Goal: Task Accomplishment & Management: Manage account settings

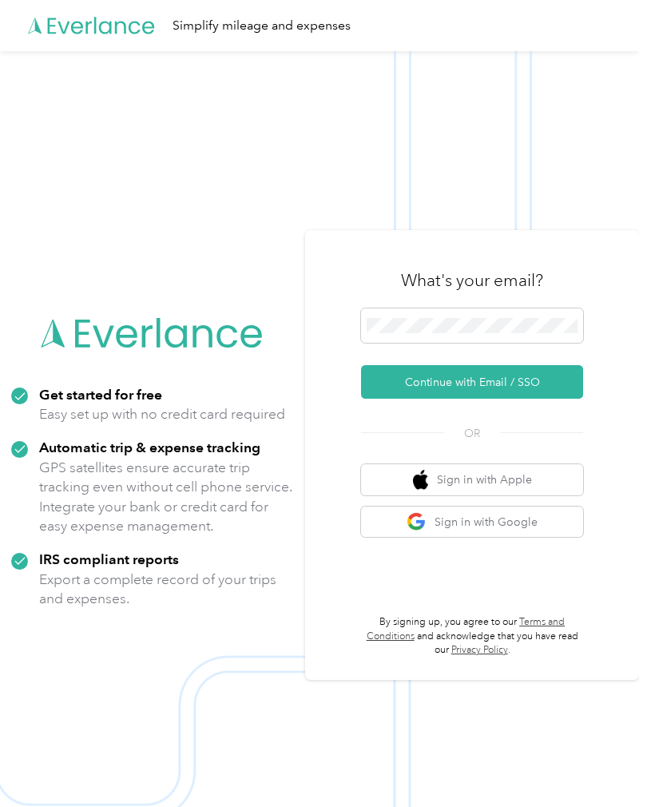
click at [531, 388] on button "Continue with Email / SSO" at bounding box center [472, 382] width 222 height 34
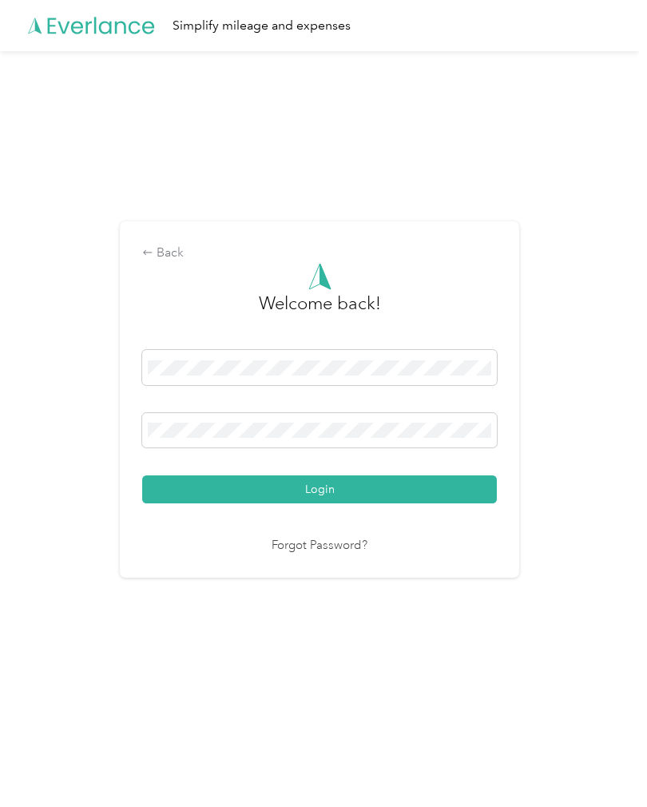
click at [324, 500] on button "Login" at bounding box center [319, 490] width 355 height 28
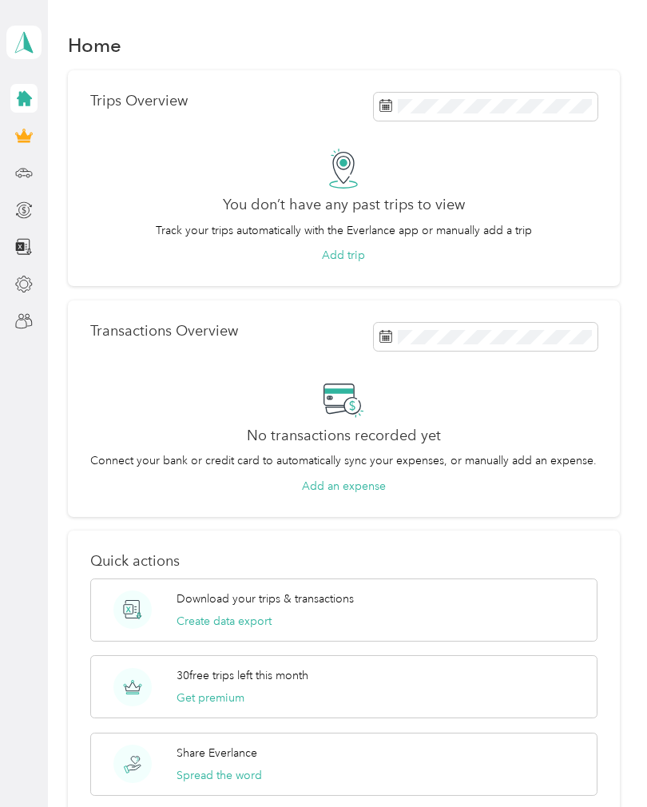
click at [59, 214] on div "Home Trips Overview You don’t have any past trips to view Track your trips auto…" at bounding box center [343, 544] width 591 height 1089
click at [59, 213] on div "Home Trips Overview You don’t have any past trips to view Track your trips auto…" at bounding box center [343, 544] width 591 height 1089
click at [5, 173] on aside "[PERSON_NAME][EMAIL_ADDRESS][DOMAIN_NAME] Personal dashboard" at bounding box center [24, 403] width 48 height 807
click at [23, 160] on div at bounding box center [23, 172] width 27 height 29
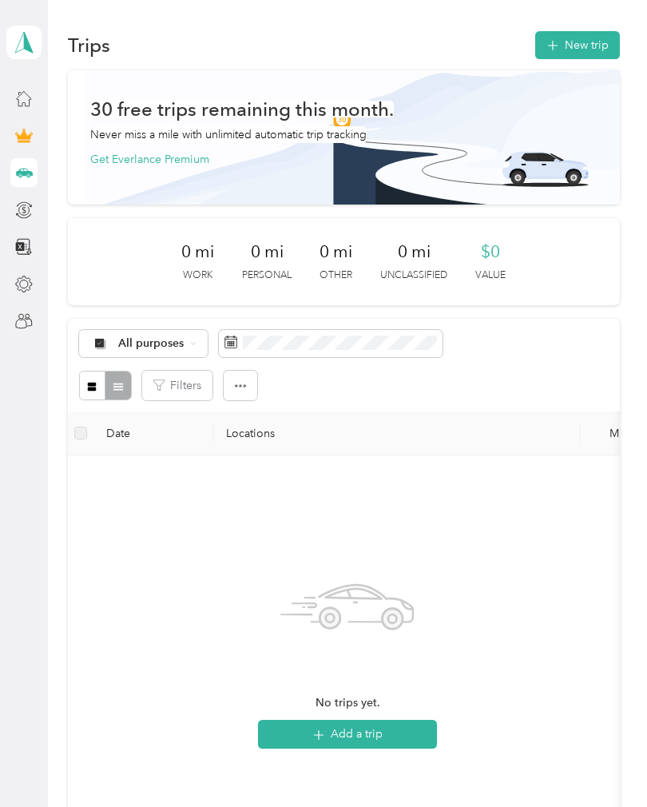
click at [7, 209] on div "[PERSON_NAME][EMAIL_ADDRESS][DOMAIN_NAME] Personal dashboard" at bounding box center [23, 168] width 35 height 336
click at [10, 213] on div at bounding box center [23, 210] width 27 height 29
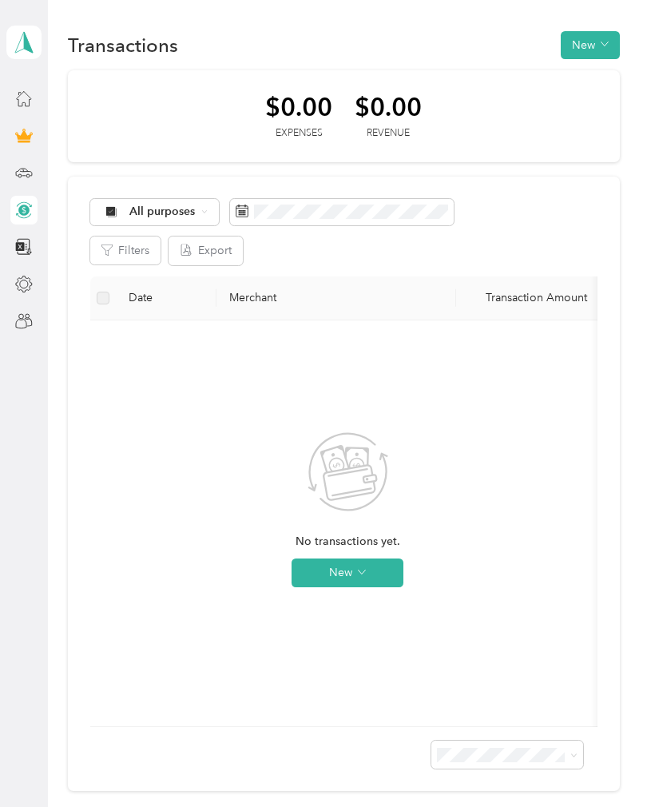
click at [17, 253] on icon at bounding box center [24, 247] width 18 height 18
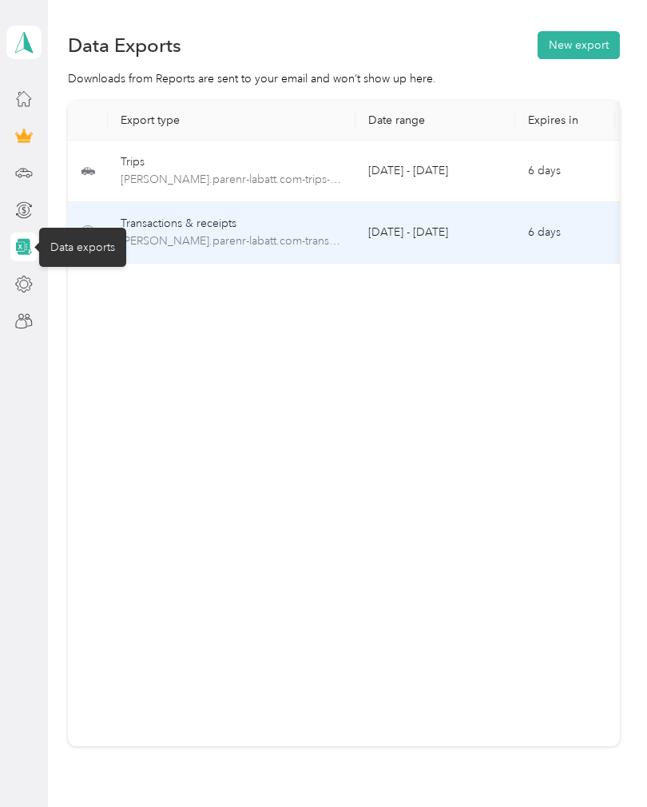
click at [449, 241] on td "[DATE] - [DATE]" at bounding box center [436, 233] width 160 height 62
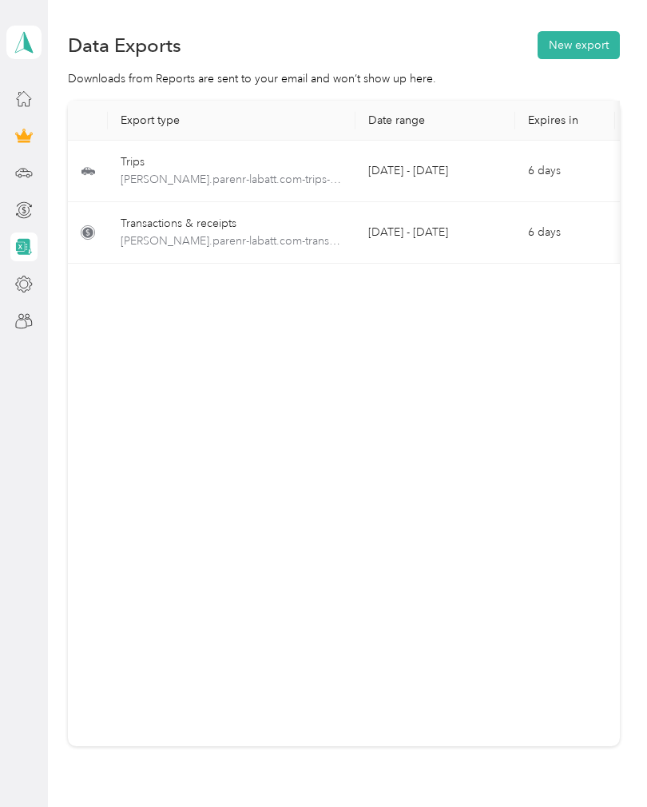
click at [219, 223] on div "Transactions & receipts" at bounding box center [232, 224] width 222 height 18
click at [229, 165] on div "Trips" at bounding box center [232, 162] width 222 height 18
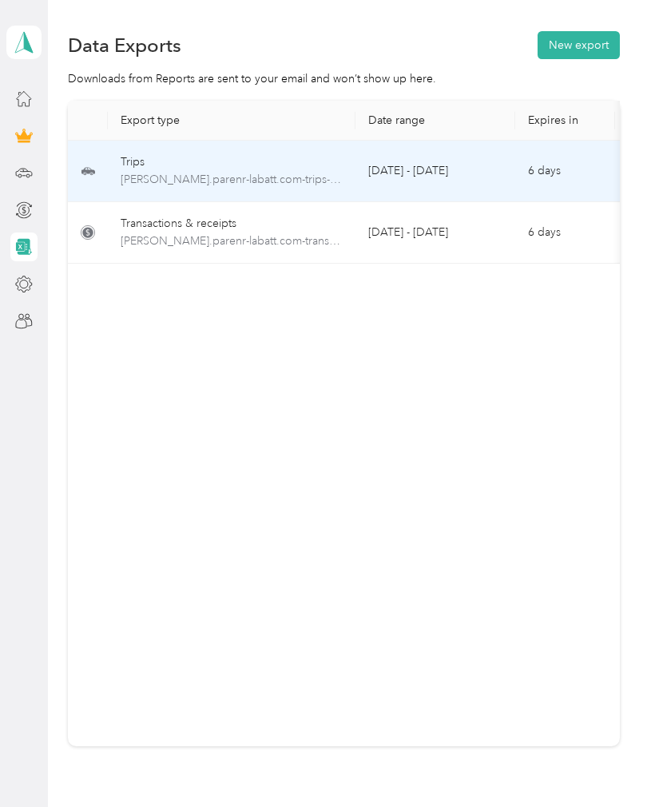
click at [227, 228] on div "Transactions & receipts" at bounding box center [232, 224] width 222 height 18
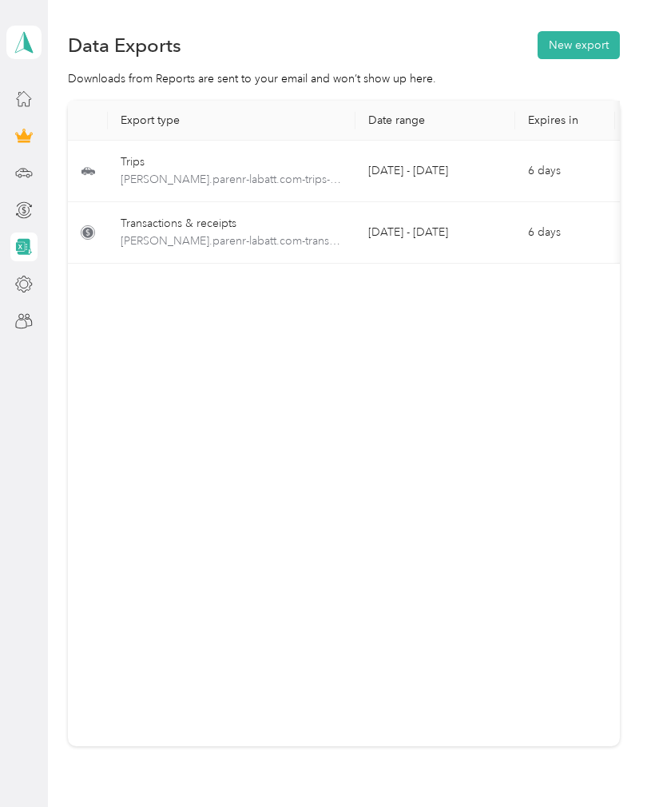
click at [25, 245] on icon at bounding box center [24, 247] width 18 height 18
click at [28, 245] on icon at bounding box center [25, 247] width 15 height 17
click at [22, 177] on icon at bounding box center [24, 173] width 18 height 18
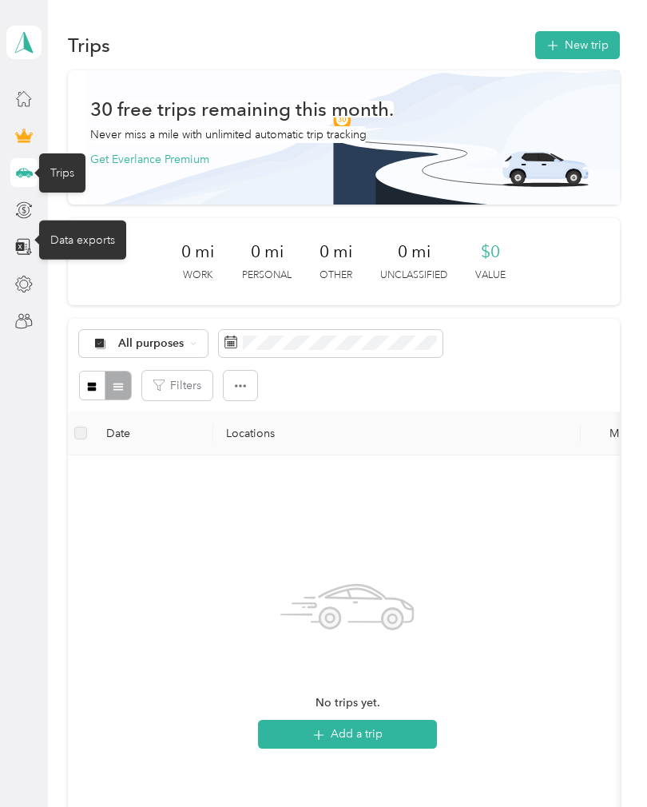
click at [15, 248] on icon at bounding box center [24, 247] width 18 height 18
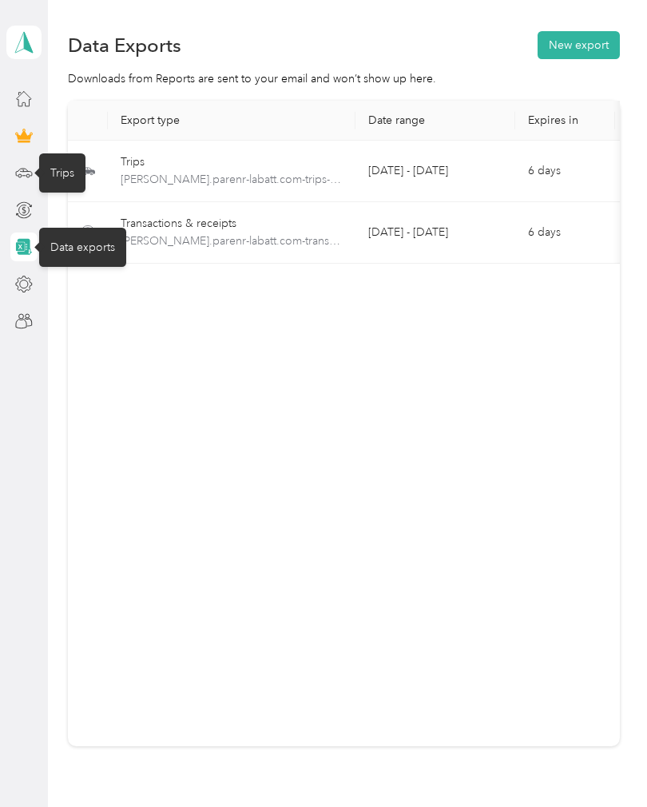
click at [17, 303] on div at bounding box center [23, 210] width 27 height 252
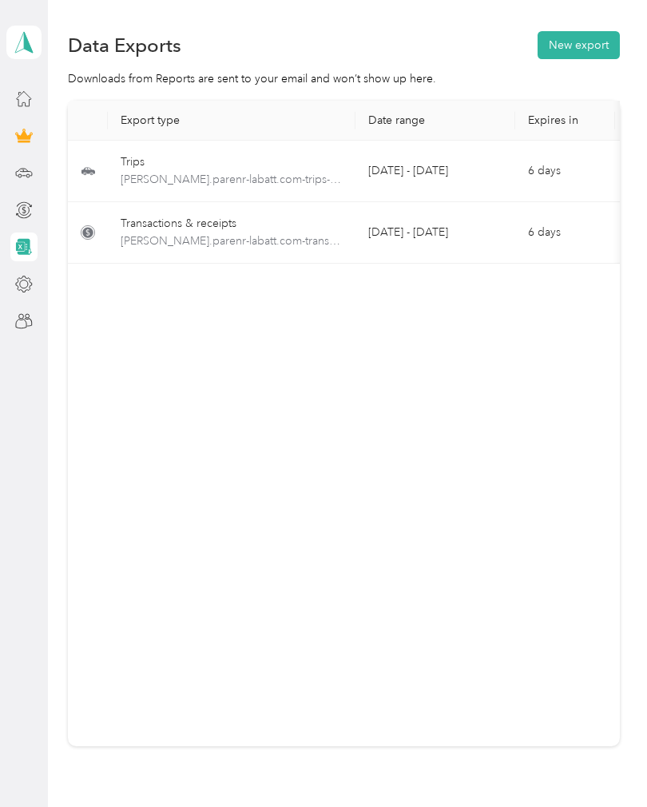
click at [12, 289] on div at bounding box center [23, 284] width 27 height 29
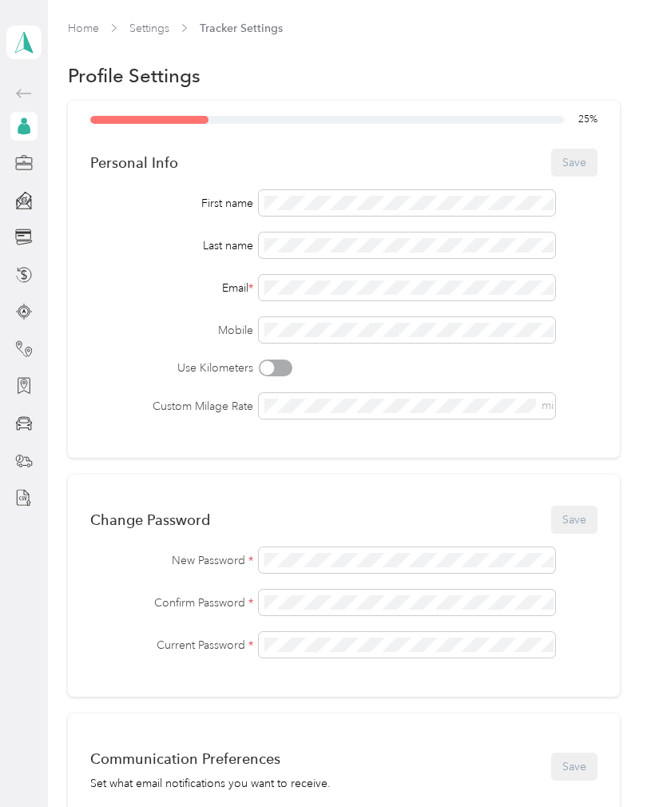
click at [23, 39] on icon at bounding box center [24, 42] width 24 height 22
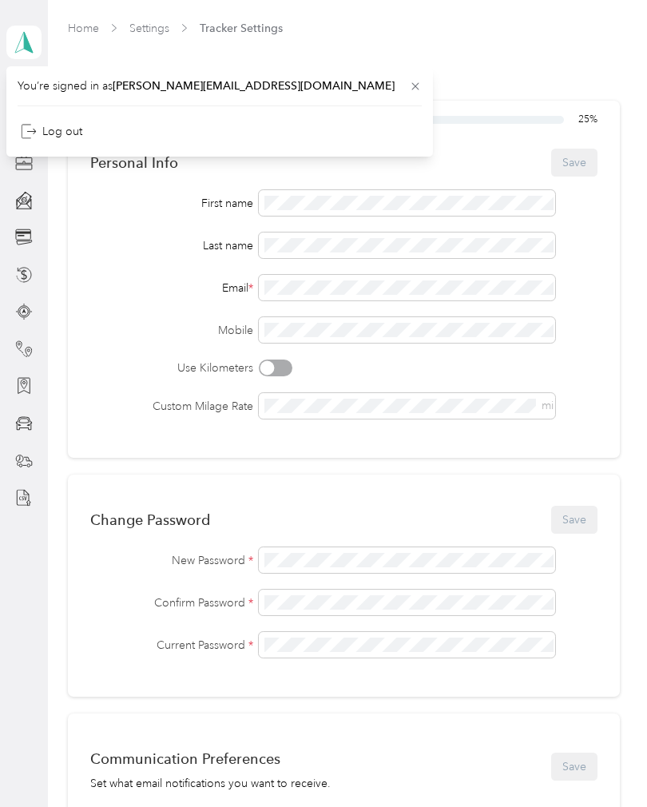
click at [191, 82] on span "[PERSON_NAME][EMAIL_ADDRESS][DOMAIN_NAME]" at bounding box center [254, 86] width 282 height 14
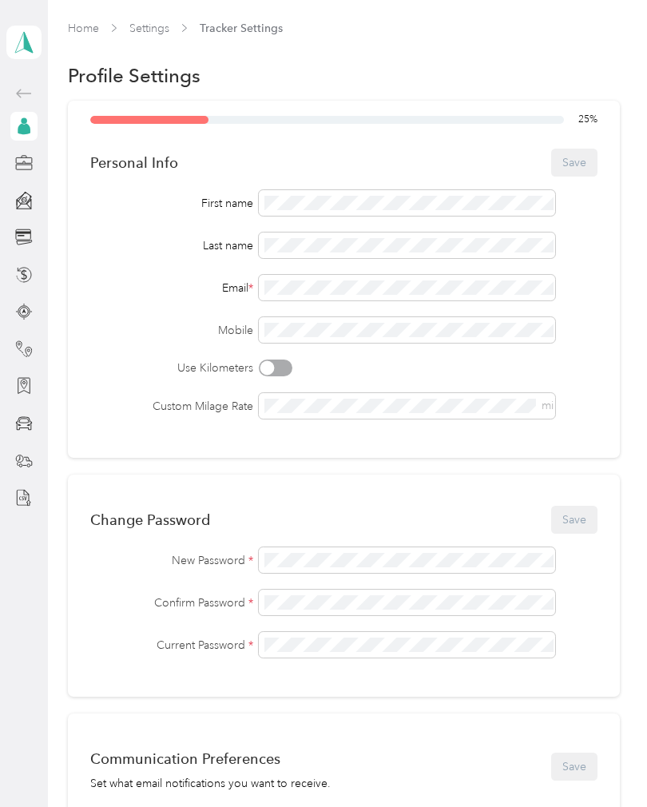
click at [26, 46] on polygon at bounding box center [28, 41] width 9 height 21
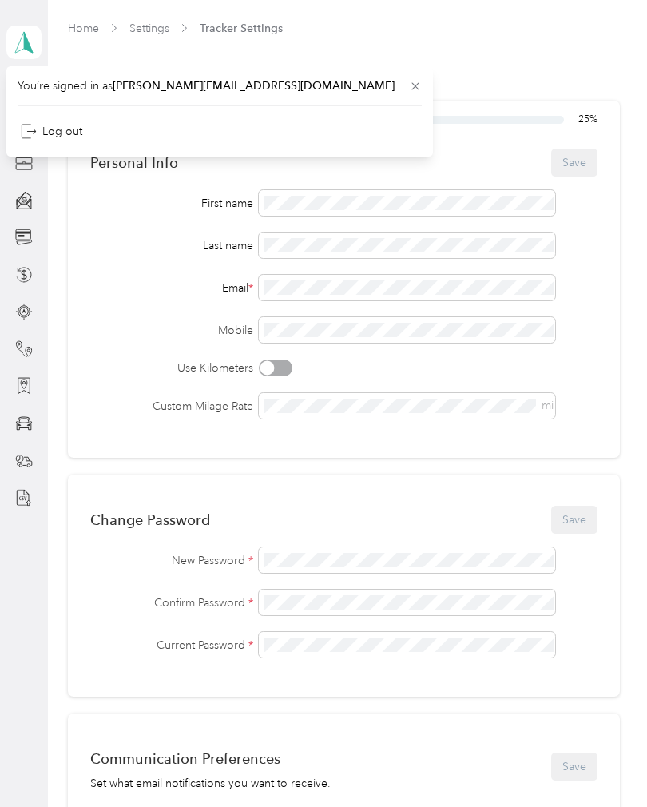
click at [153, 133] on div "Log out" at bounding box center [220, 131] width 404 height 28
